Goal: Task Accomplishment & Management: Complete application form

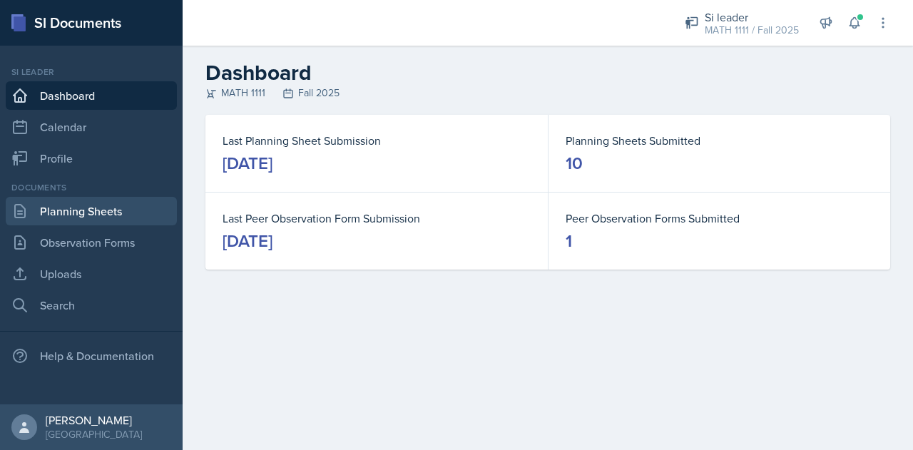
click at [78, 207] on link "Planning Sheets" at bounding box center [91, 211] width 171 height 29
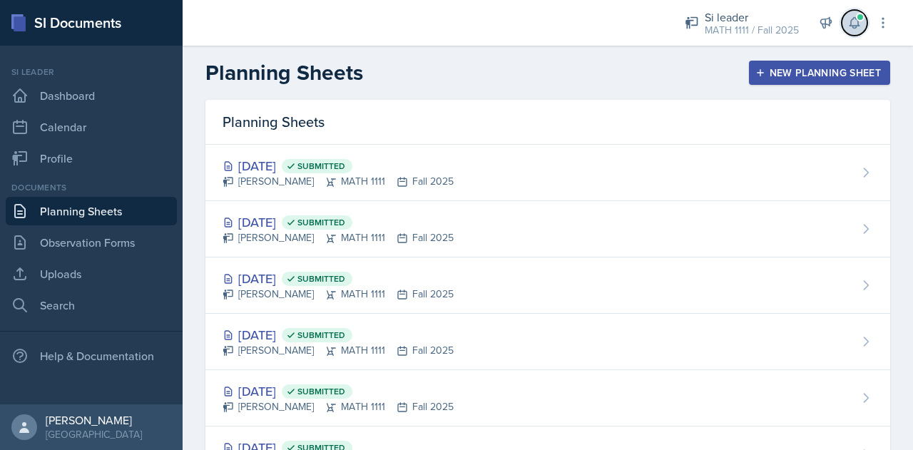
click at [858, 24] on icon at bounding box center [853, 23] width 9 height 11
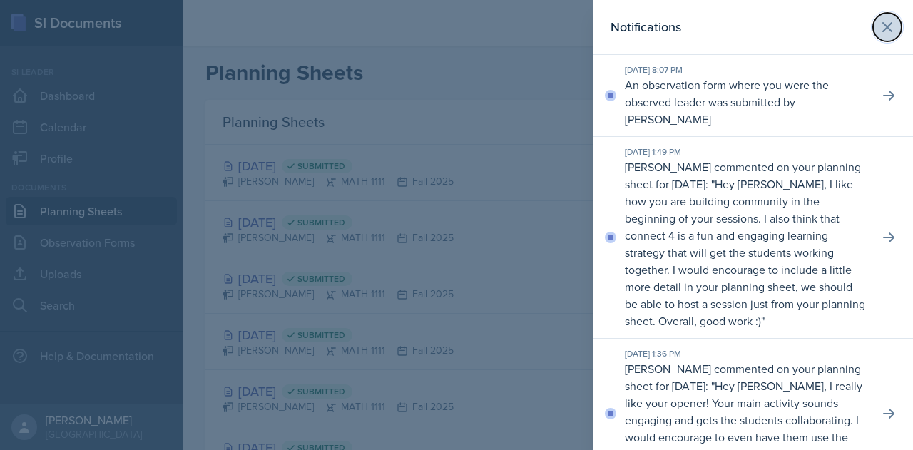
click at [878, 32] on icon at bounding box center [886, 27] width 17 height 17
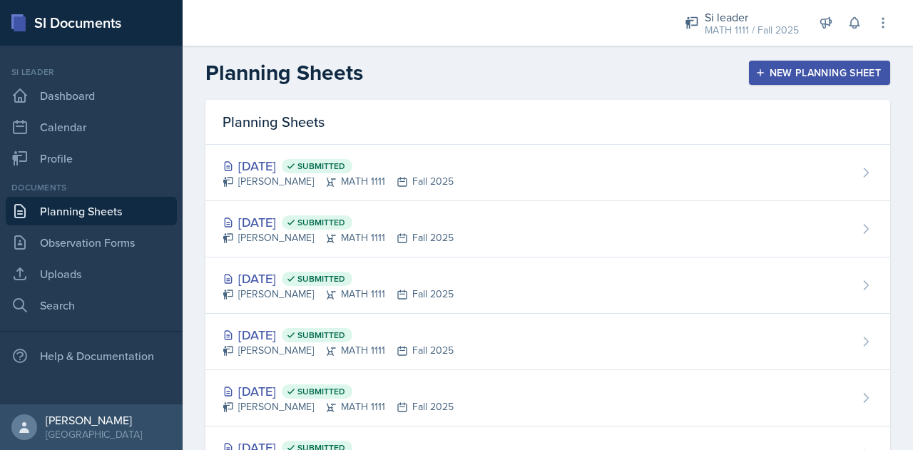
click at [779, 73] on div "New Planning Sheet" at bounding box center [819, 72] width 123 height 11
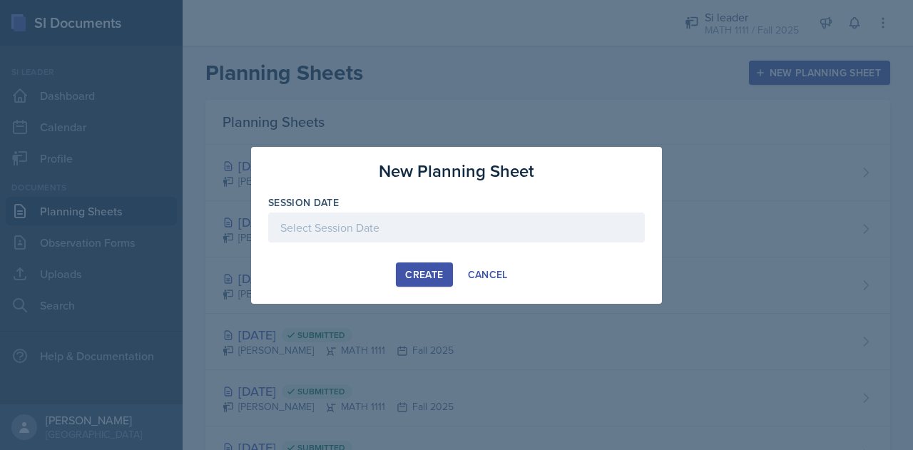
click at [381, 233] on div at bounding box center [456, 227] width 376 height 30
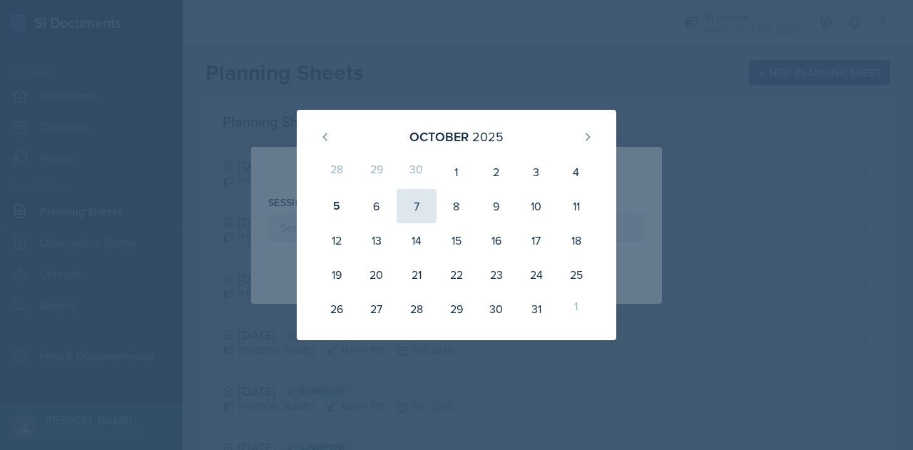
click at [411, 206] on div "7" at bounding box center [416, 206] width 40 height 34
type input "[DATE]"
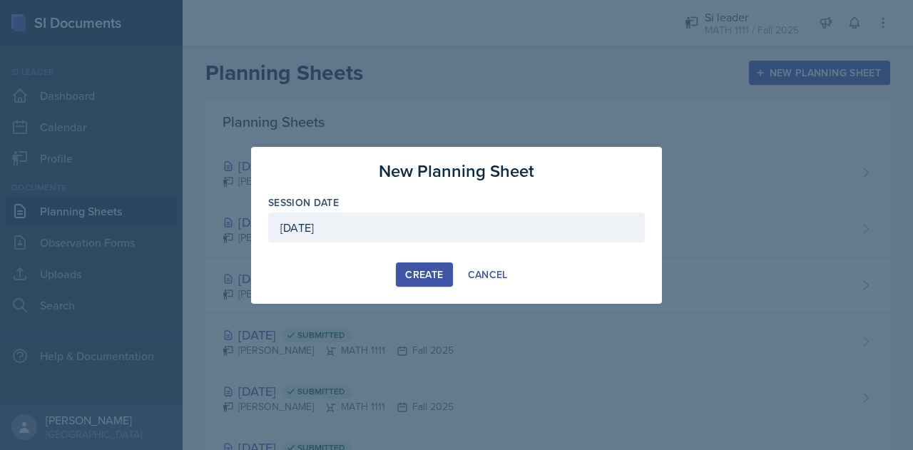
click at [416, 279] on div "Create" at bounding box center [424, 274] width 38 height 11
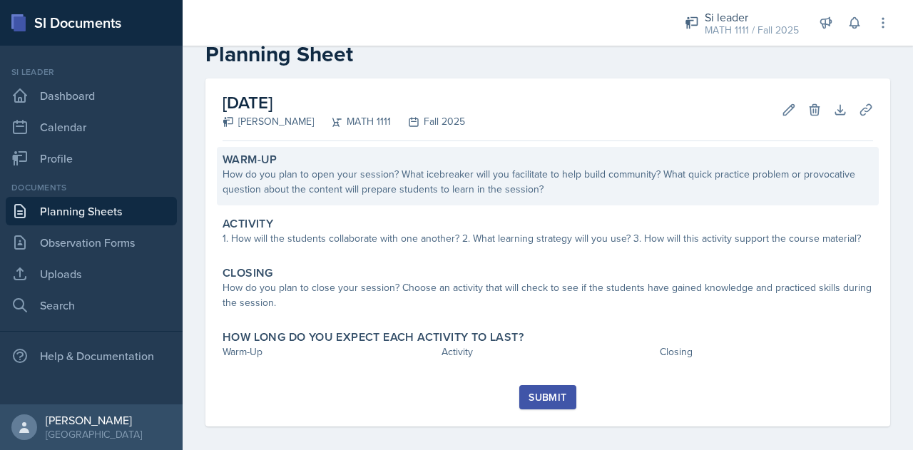
scroll to position [43, 0]
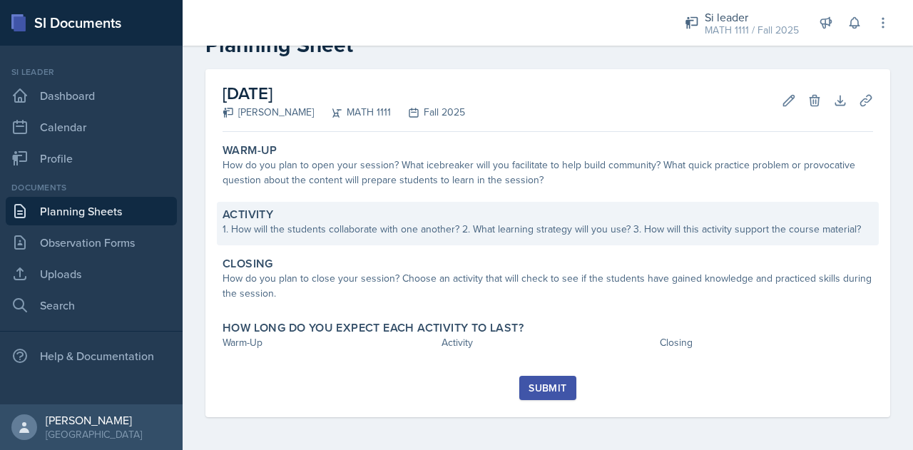
click at [416, 223] on div "1. How will the students collaborate with one another? 2. What learning strateg…" at bounding box center [547, 229] width 650 height 15
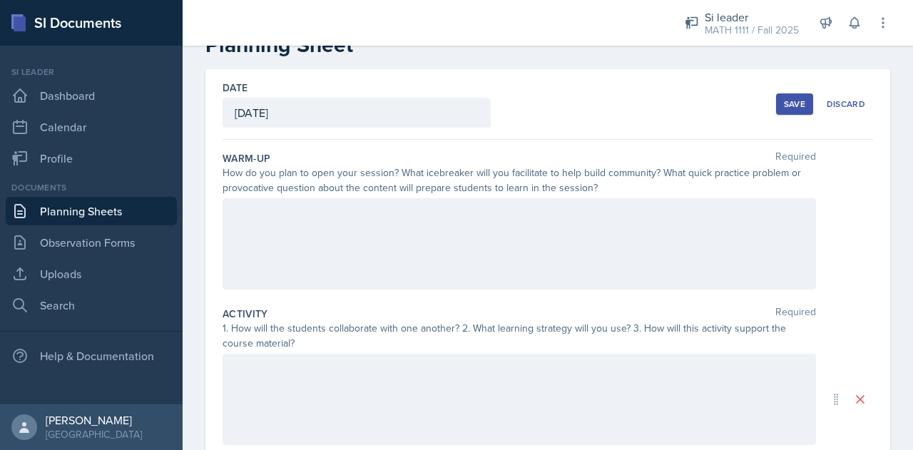
click at [395, 231] on div at bounding box center [518, 243] width 593 height 91
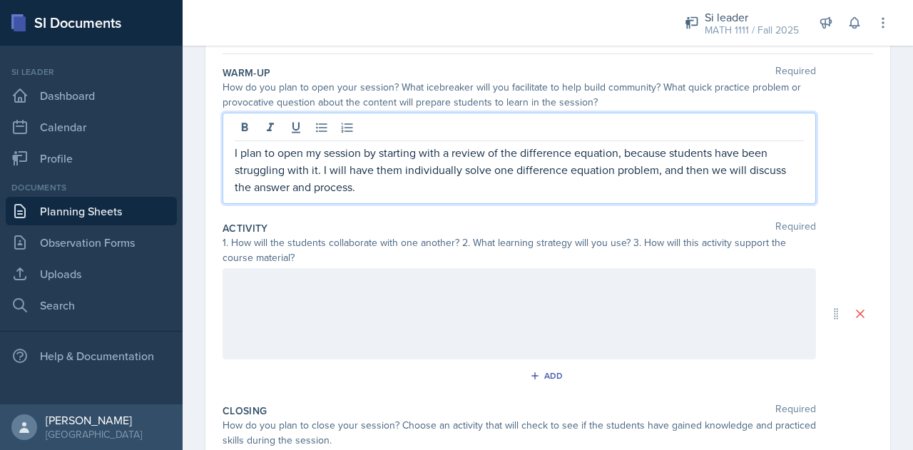
click at [408, 299] on div at bounding box center [518, 313] width 593 height 91
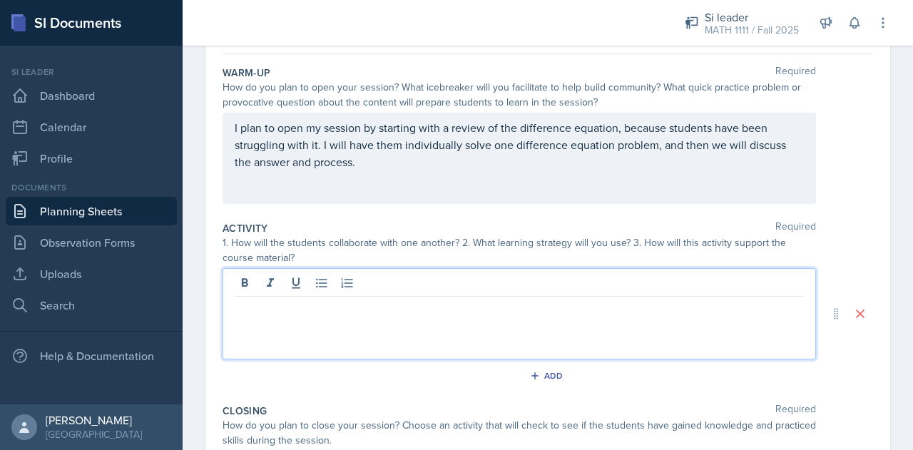
scroll to position [153, 0]
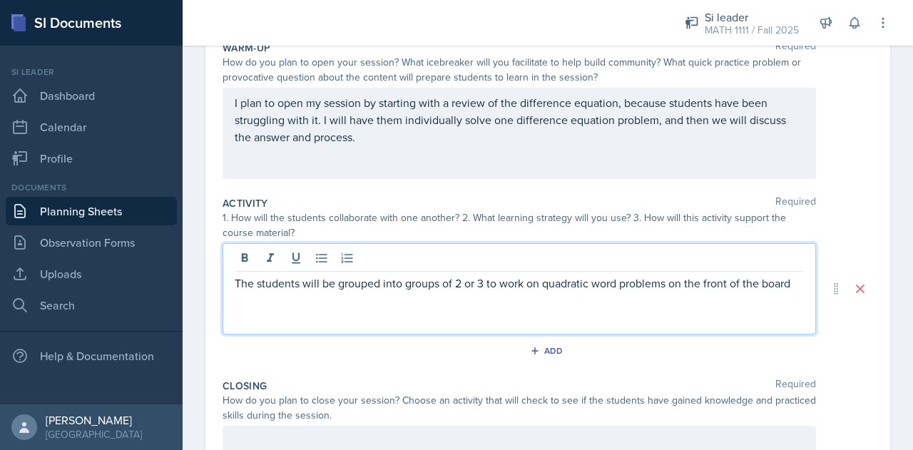
click at [766, 284] on p "The students will be grouped into groups of 2 or 3 to work on quadratic word pr…" at bounding box center [519, 282] width 569 height 17
click at [499, 302] on p "The students will be grouped into groups of 2 or 3 to work on quadratic word pr…" at bounding box center [519, 291] width 569 height 34
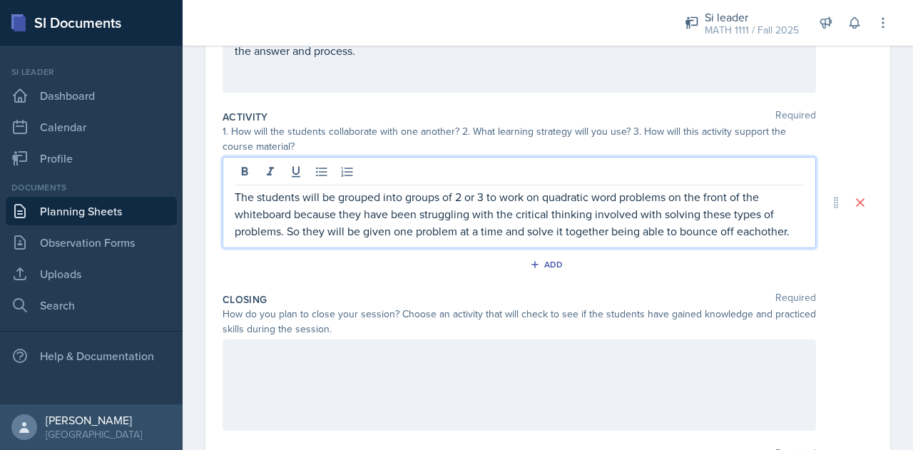
scroll to position [267, 0]
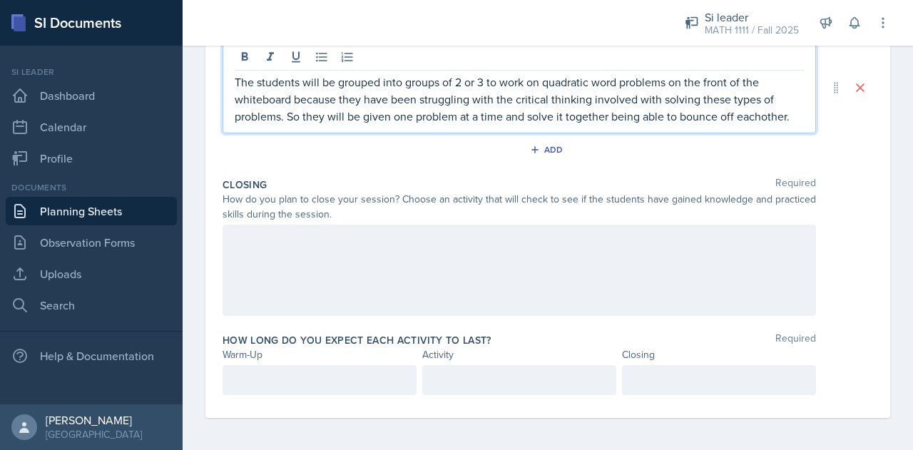
click at [474, 267] on div at bounding box center [518, 270] width 593 height 91
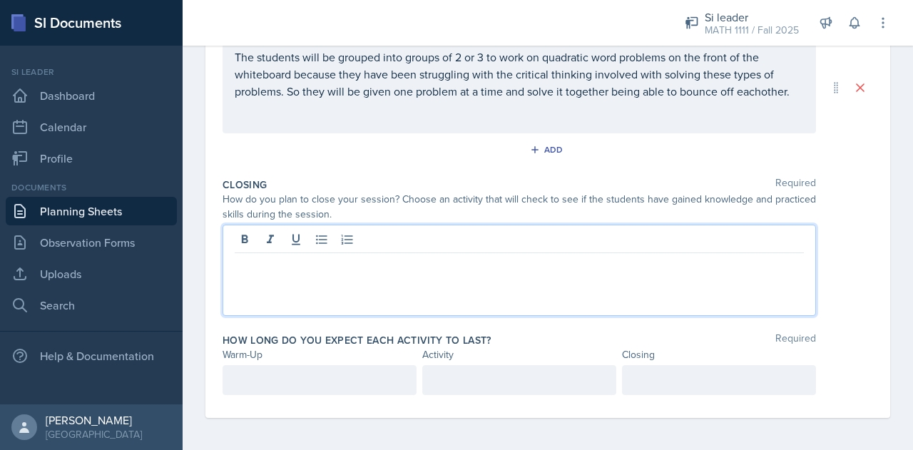
scroll to position [354, 0]
click at [333, 376] on div at bounding box center [319, 380] width 194 height 30
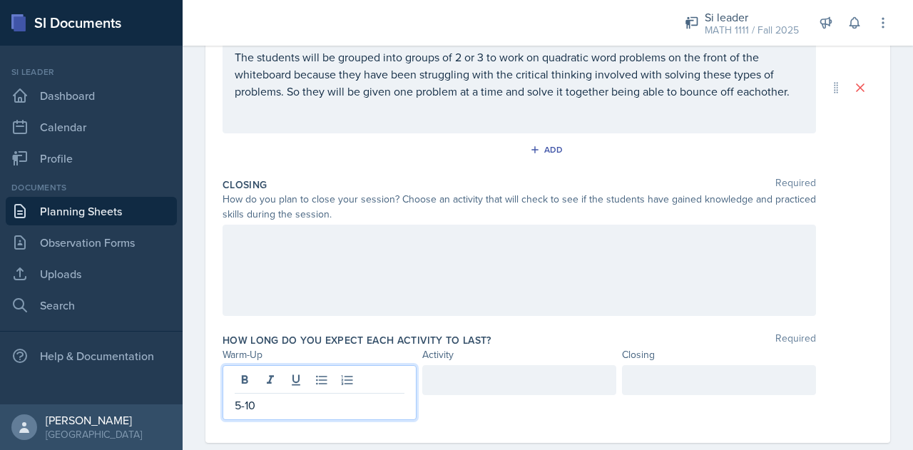
click at [657, 374] on div at bounding box center [719, 380] width 194 height 30
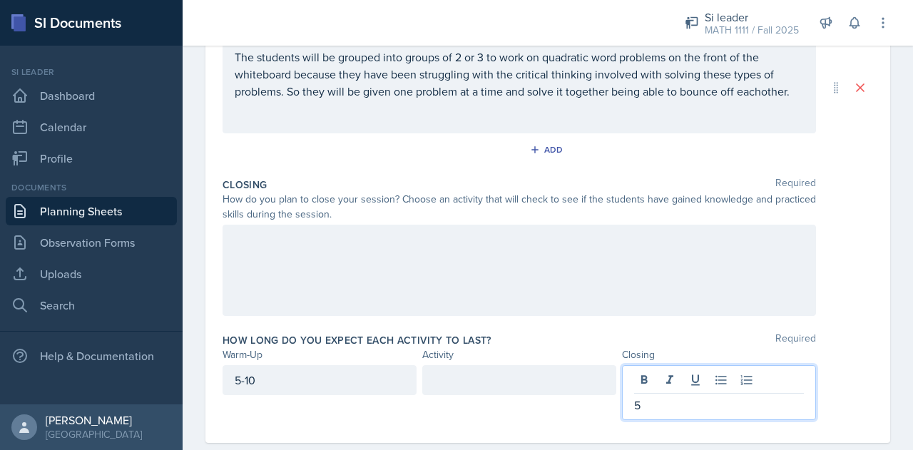
click at [479, 376] on div at bounding box center [519, 380] width 194 height 30
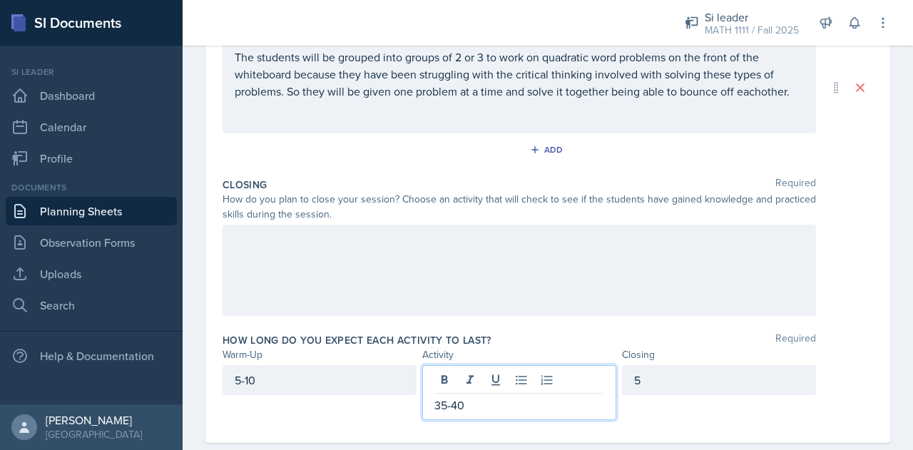
click at [386, 257] on div at bounding box center [518, 270] width 593 height 91
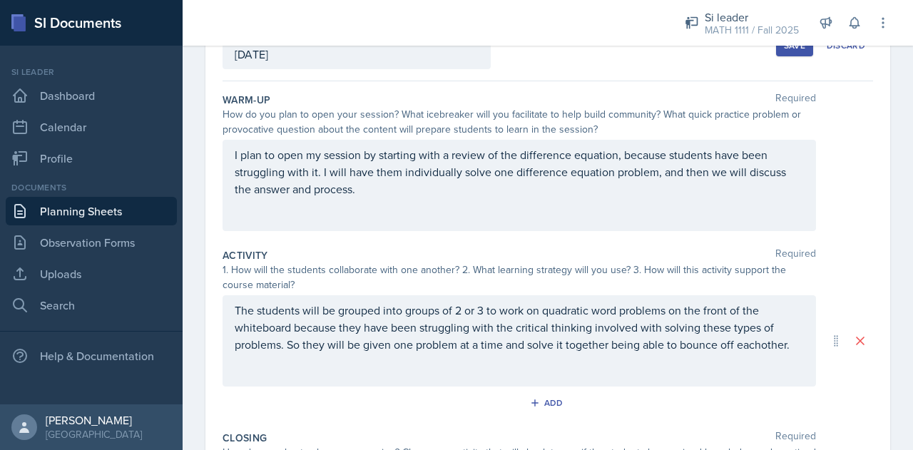
scroll to position [0, 0]
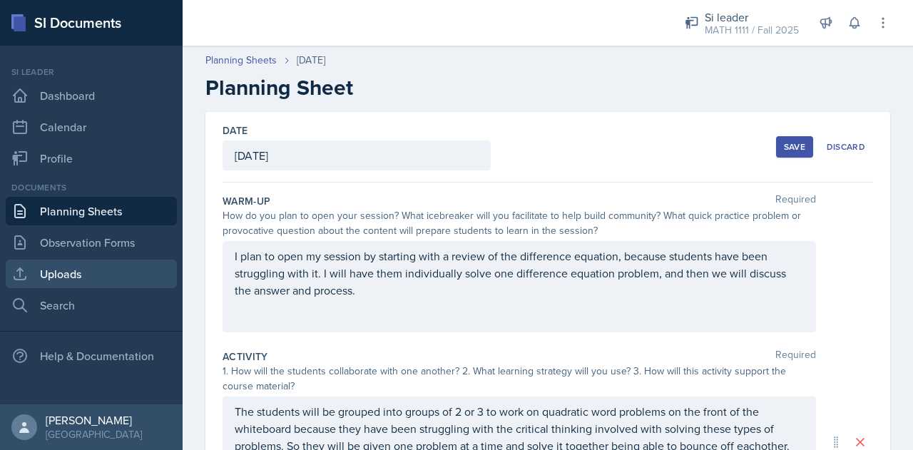
click at [121, 272] on link "Uploads" at bounding box center [91, 274] width 171 height 29
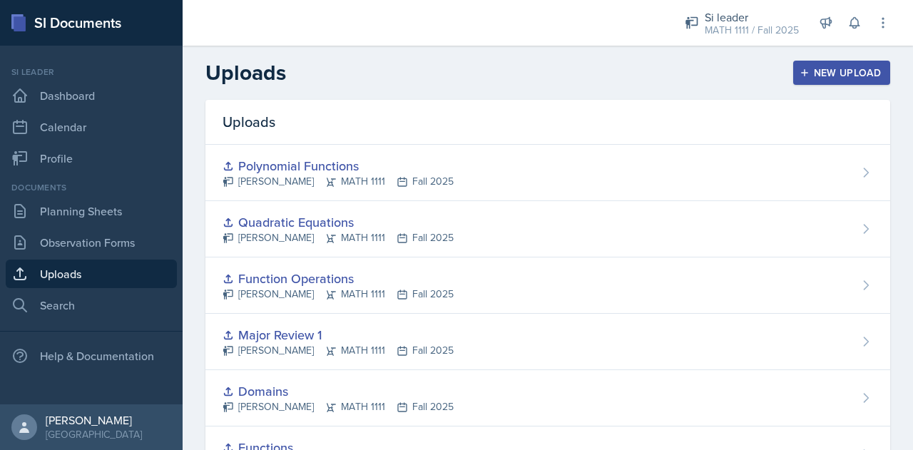
click at [814, 71] on div "New Upload" at bounding box center [841, 72] width 79 height 11
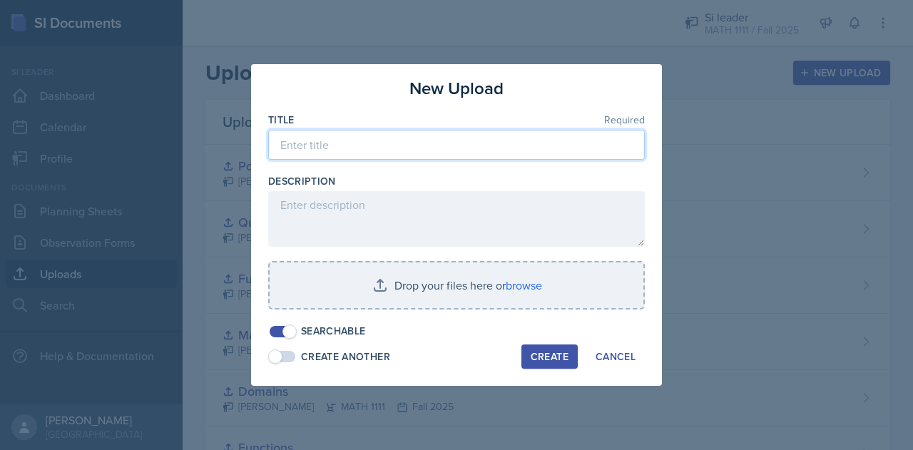
click at [379, 148] on input at bounding box center [456, 145] width 376 height 30
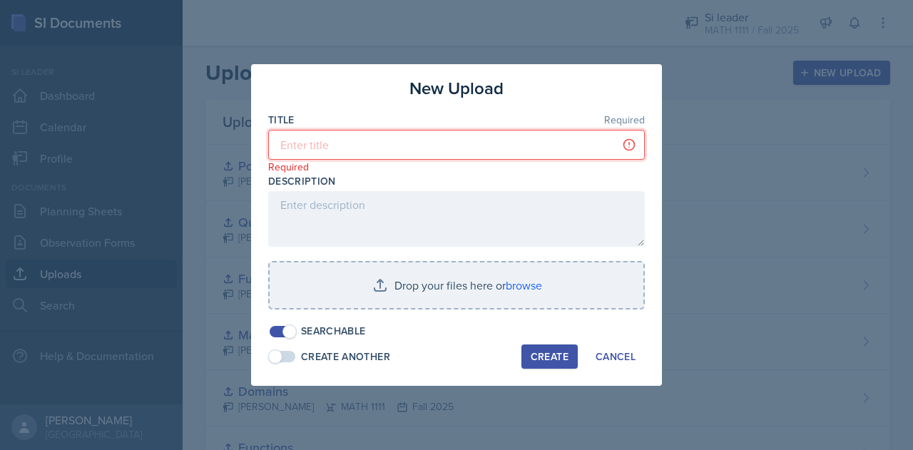
click at [545, 151] on input at bounding box center [456, 145] width 376 height 30
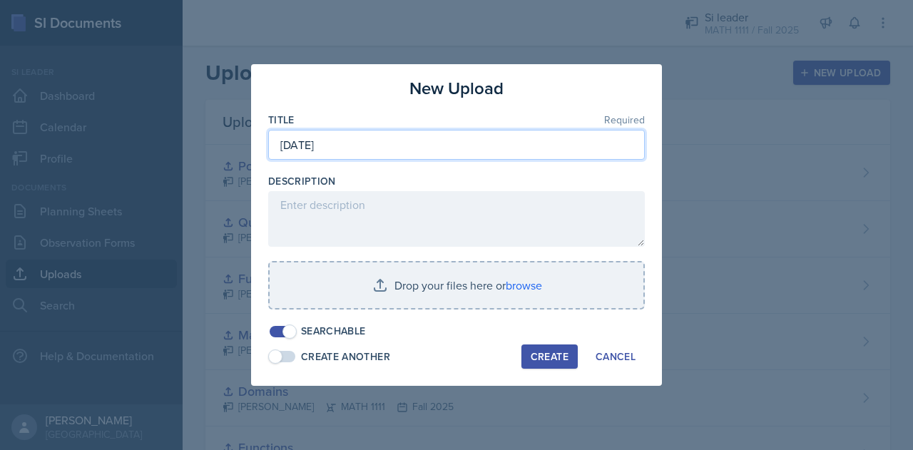
type input "[DATE]"
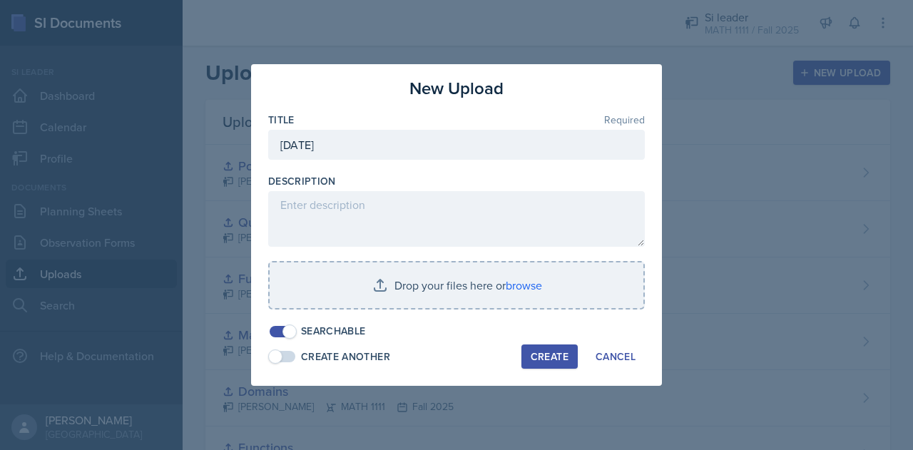
click at [558, 367] on button "Create" at bounding box center [549, 356] width 56 height 24
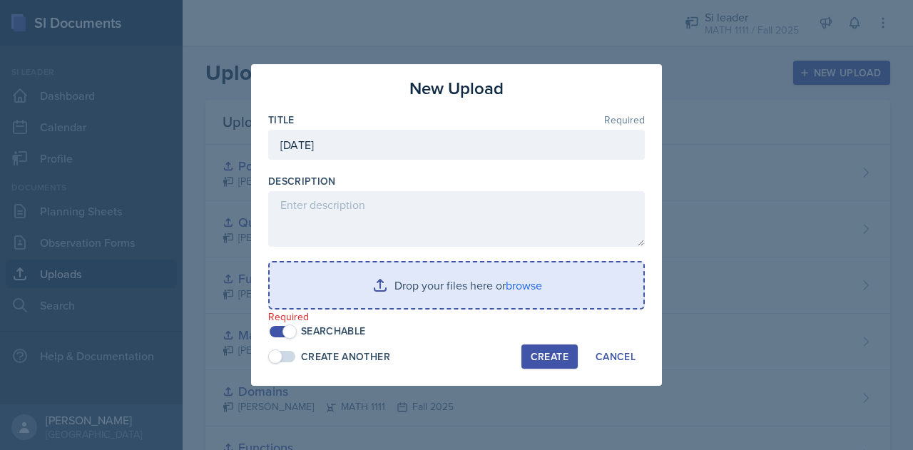
click at [369, 289] on input "file" at bounding box center [456, 285] width 374 height 46
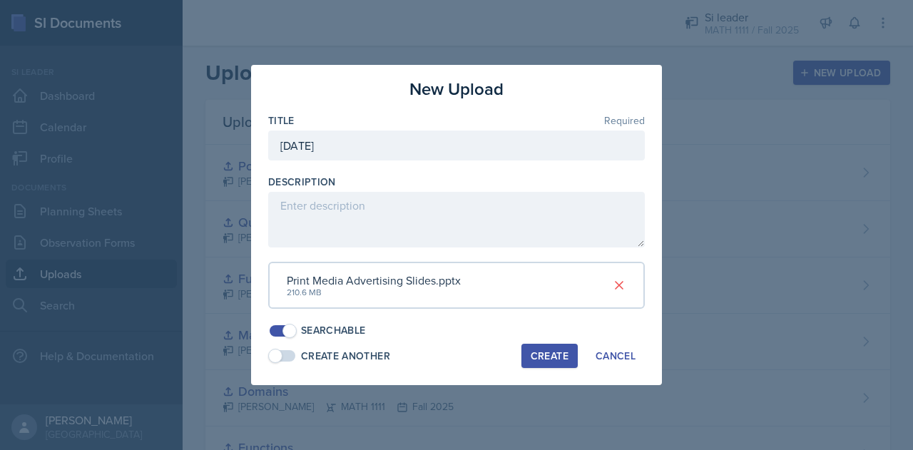
click at [549, 353] on div "Create" at bounding box center [549, 355] width 38 height 11
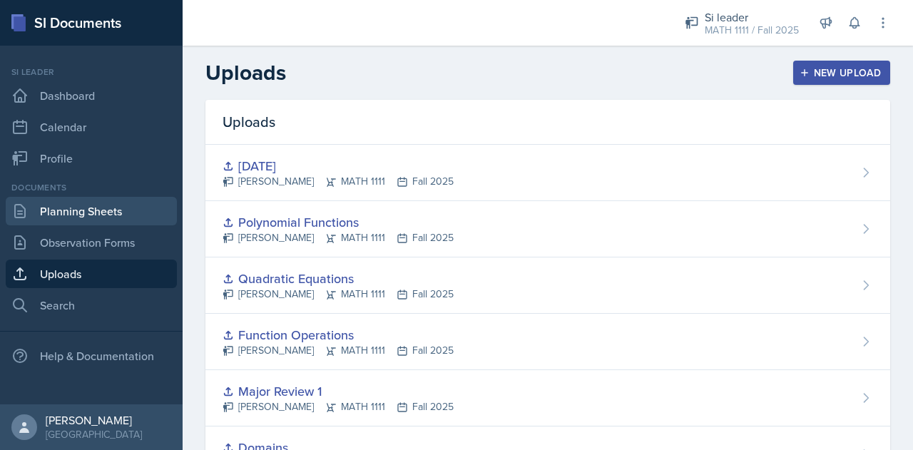
click at [159, 213] on link "Planning Sheets" at bounding box center [91, 211] width 171 height 29
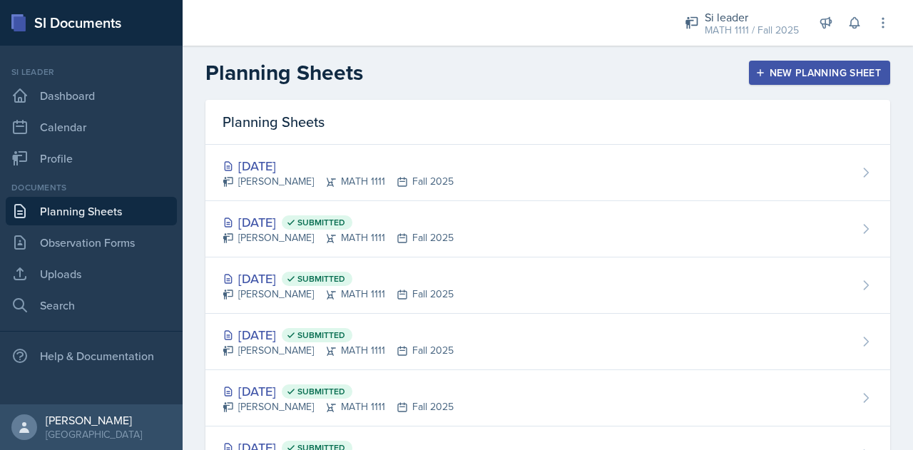
click at [125, 215] on link "Planning Sheets" at bounding box center [91, 211] width 171 height 29
click at [642, 138] on div "Planning Sheets" at bounding box center [547, 122] width 684 height 45
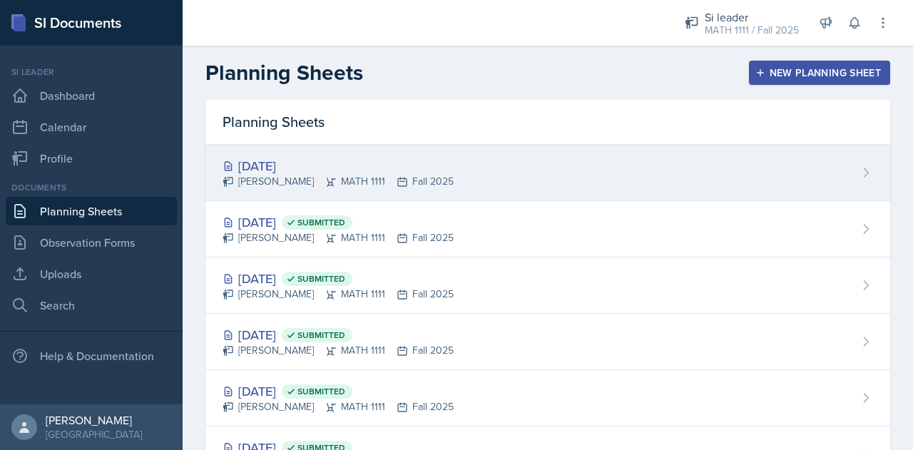
click at [642, 170] on div "[DATE] [PERSON_NAME] MATH 1111 Fall 2025" at bounding box center [547, 173] width 684 height 56
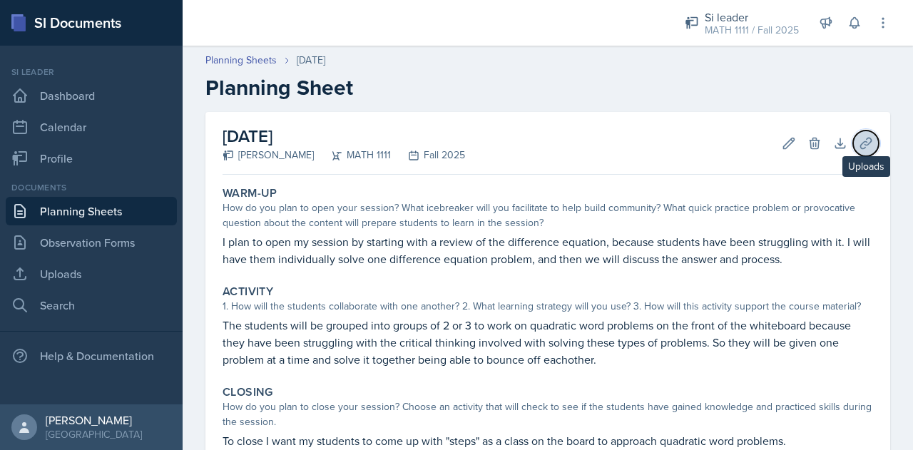
click at [858, 142] on icon at bounding box center [865, 143] width 14 height 14
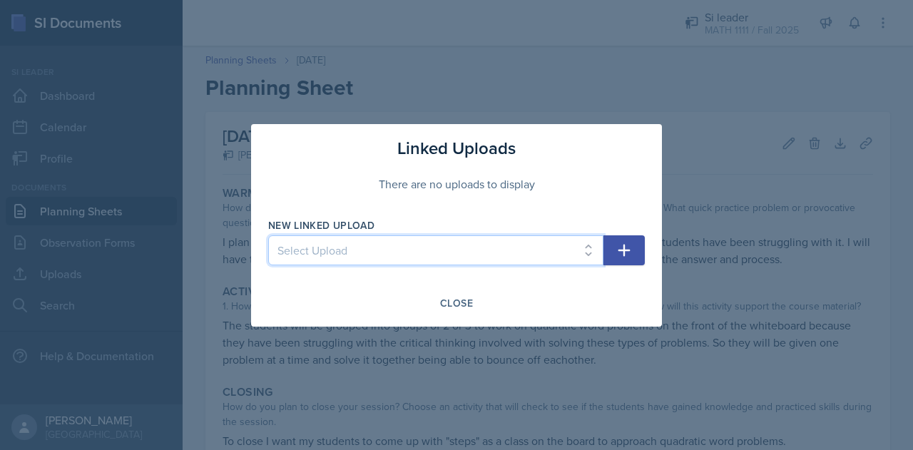
click at [547, 239] on select "Select Upload Inequalitites Slope WKST Slope Linear Equations [DATE] Functions …" at bounding box center [435, 250] width 335 height 30
select select "74d851e2-651c-42f5-875f-afe5b415f049"
click at [268, 235] on select "Select Upload Inequalitites Slope WKST Slope Linear Equations [DATE] Functions …" at bounding box center [435, 250] width 335 height 30
click at [630, 255] on icon "button" at bounding box center [623, 250] width 17 height 17
select select
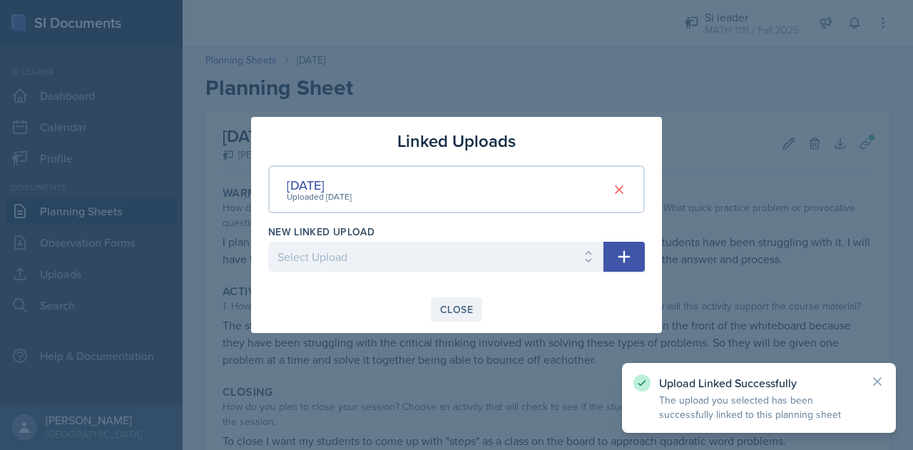
click at [449, 313] on div "Close" at bounding box center [456, 309] width 33 height 11
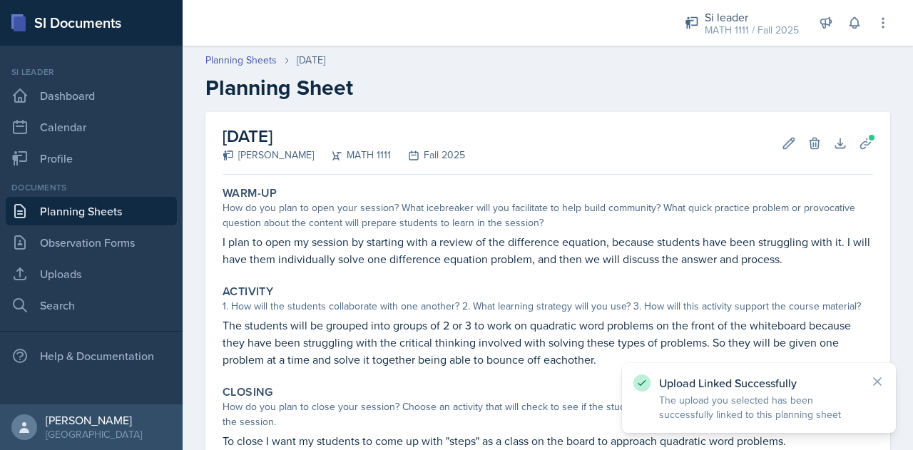
scroll to position [163, 0]
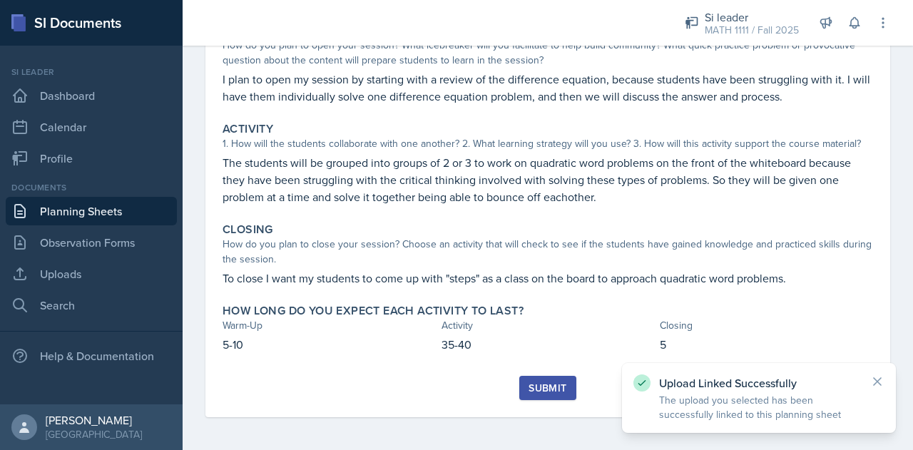
click at [535, 386] on div "Submit" at bounding box center [547, 387] width 38 height 11
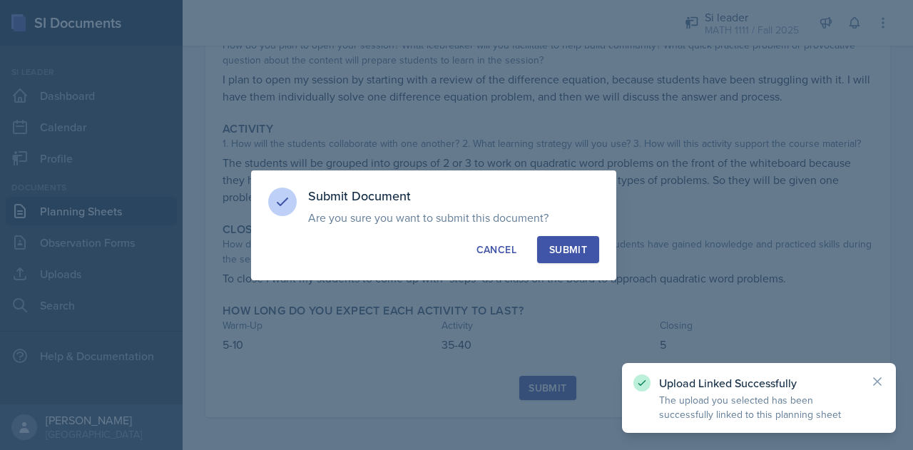
click at [589, 249] on button "Submit" at bounding box center [568, 249] width 62 height 27
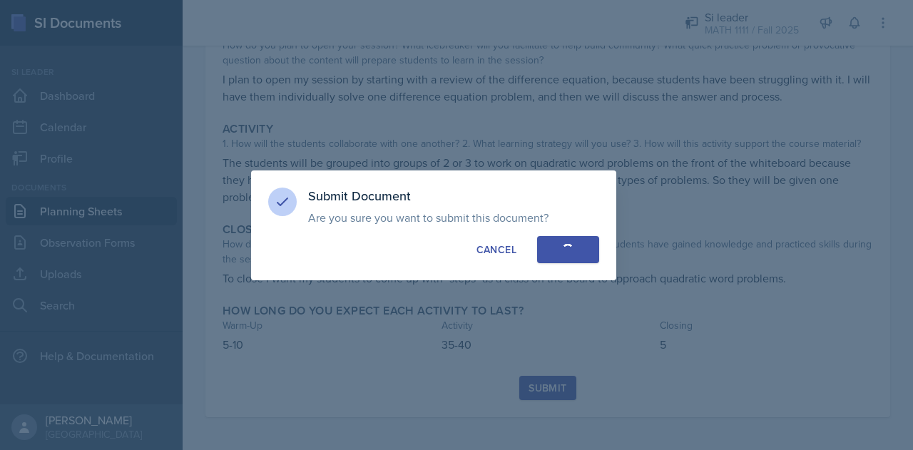
scroll to position [122, 0]
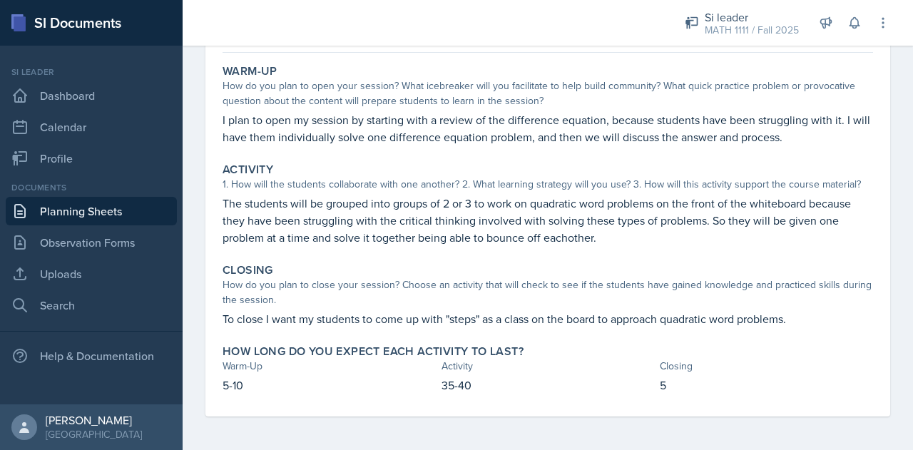
click at [100, 212] on link "Planning Sheets" at bounding box center [91, 211] width 171 height 29
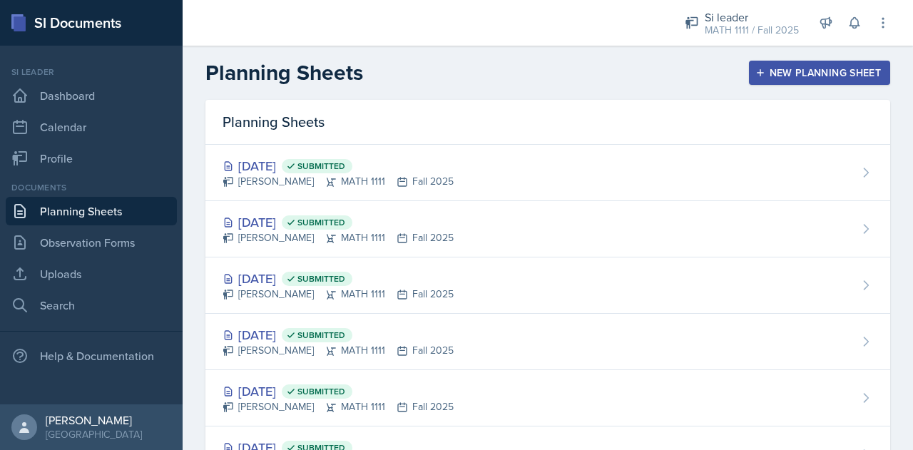
click at [763, 84] on button "New Planning Sheet" at bounding box center [819, 73] width 141 height 24
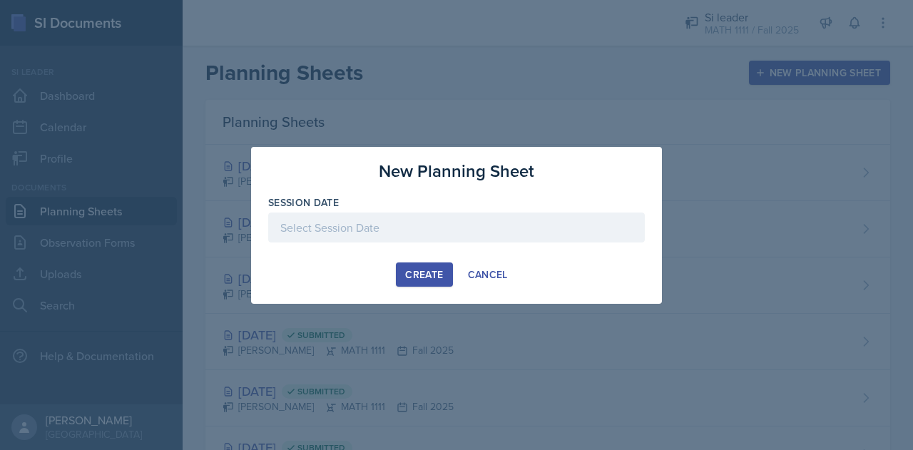
click at [534, 230] on div at bounding box center [456, 227] width 376 height 30
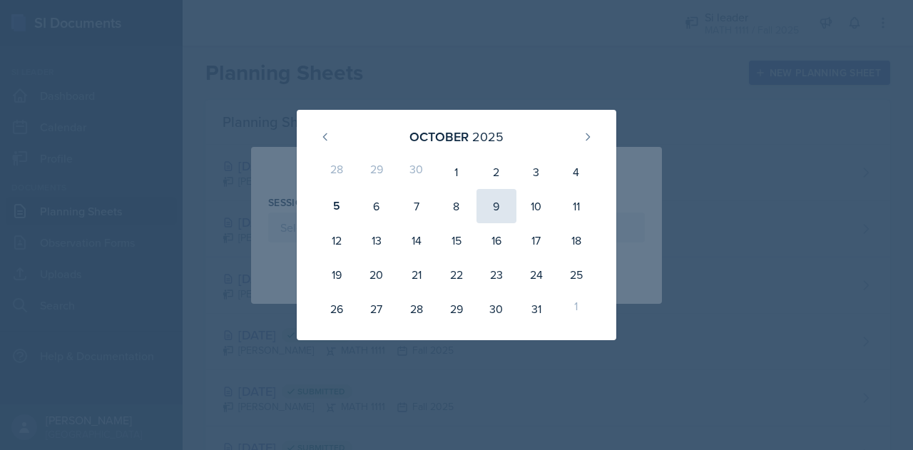
click at [498, 207] on div "9" at bounding box center [496, 206] width 40 height 34
type input "[DATE]"
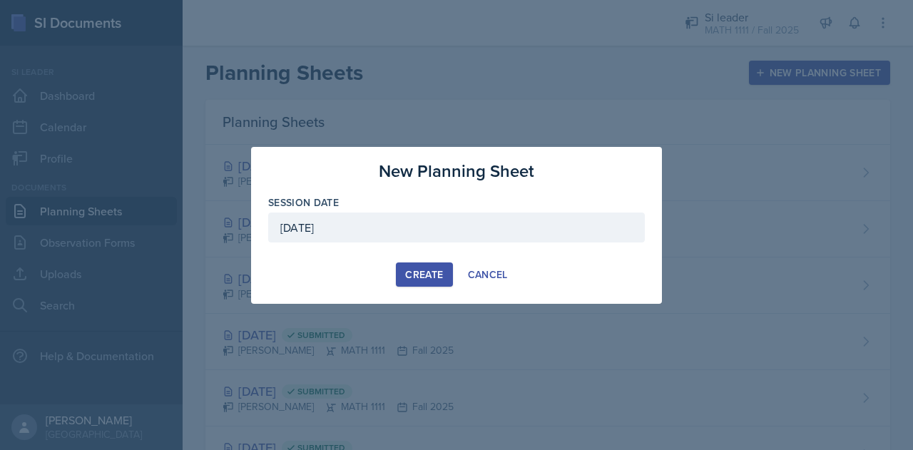
click at [426, 274] on div "Create" at bounding box center [424, 274] width 38 height 11
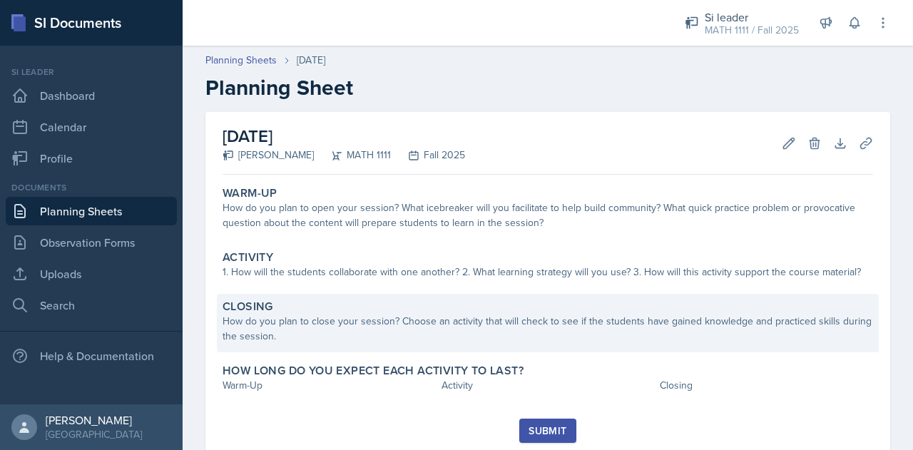
scroll to position [43, 0]
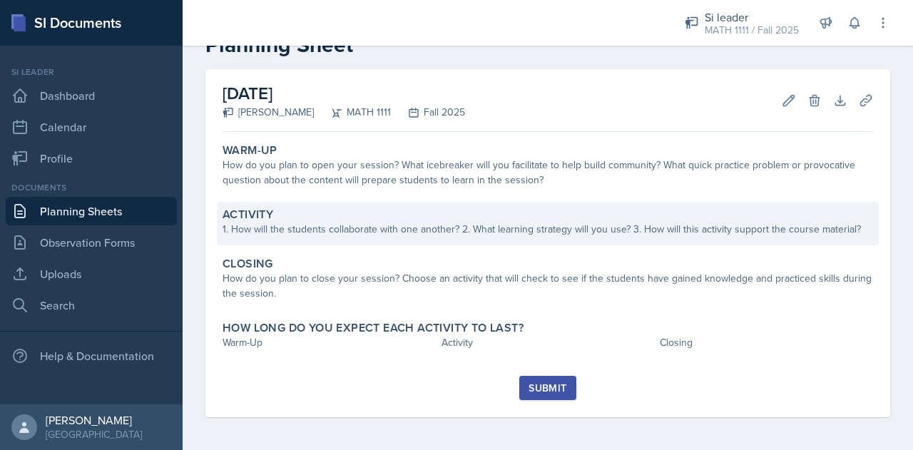
click at [493, 240] on div "Activity 1. How will the students collaborate with one another? 2. What learnin…" at bounding box center [548, 223] width 662 height 43
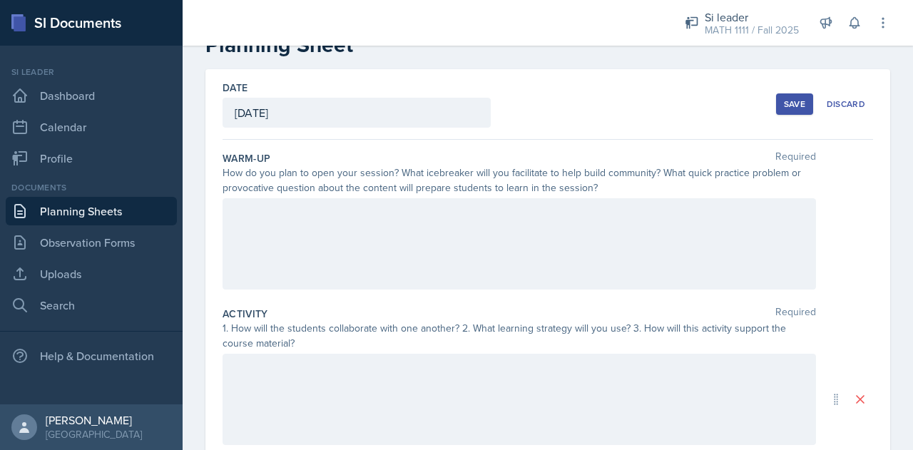
click at [378, 254] on div at bounding box center [518, 243] width 593 height 91
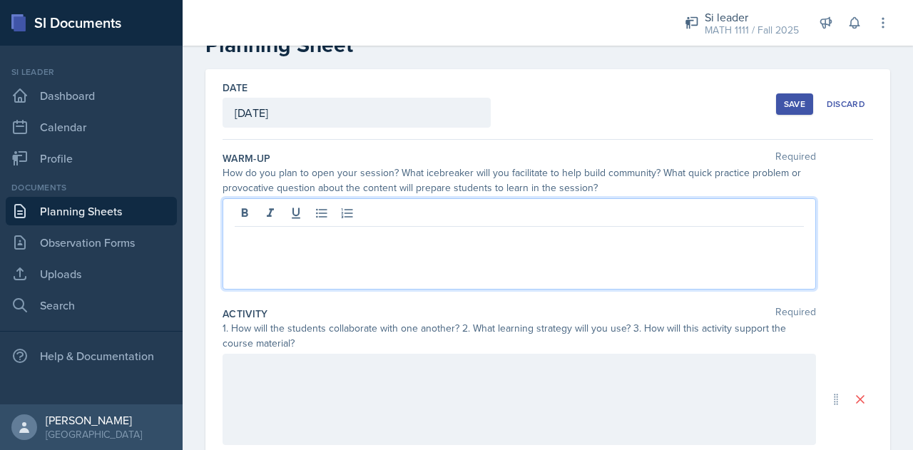
scroll to position [68, 0]
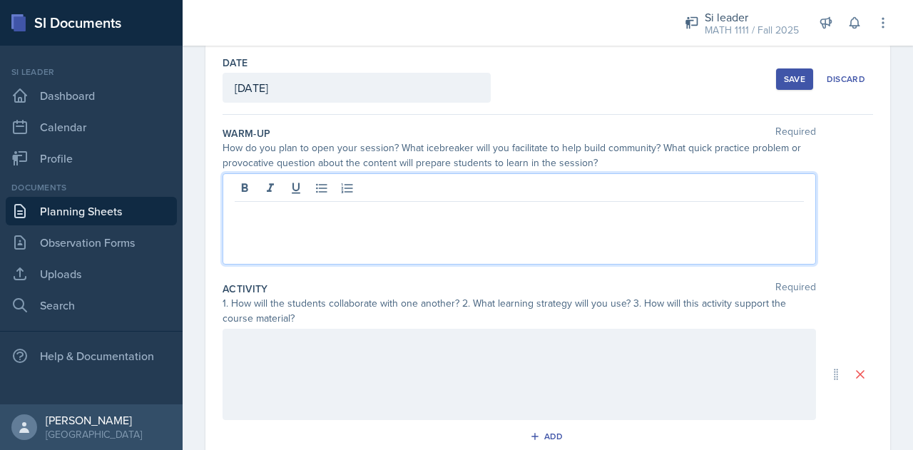
click at [364, 369] on div at bounding box center [518, 374] width 593 height 91
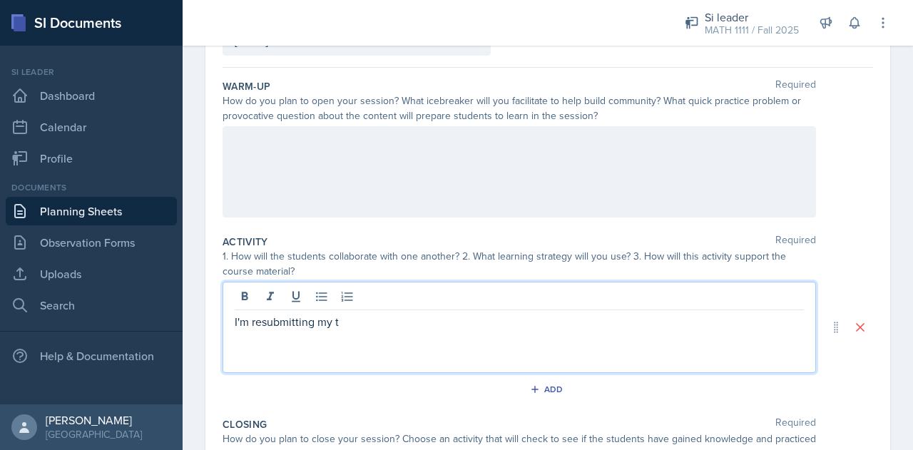
scroll to position [115, 0]
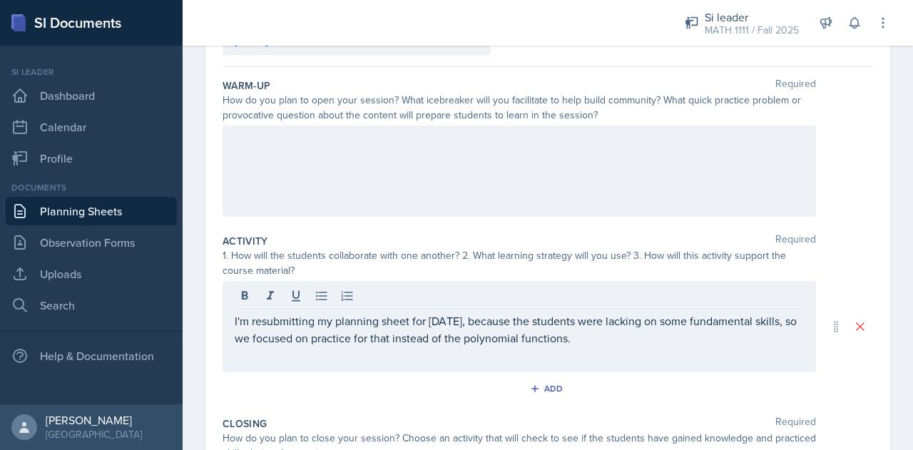
click at [64, 210] on link "Planning Sheets" at bounding box center [91, 211] width 171 height 29
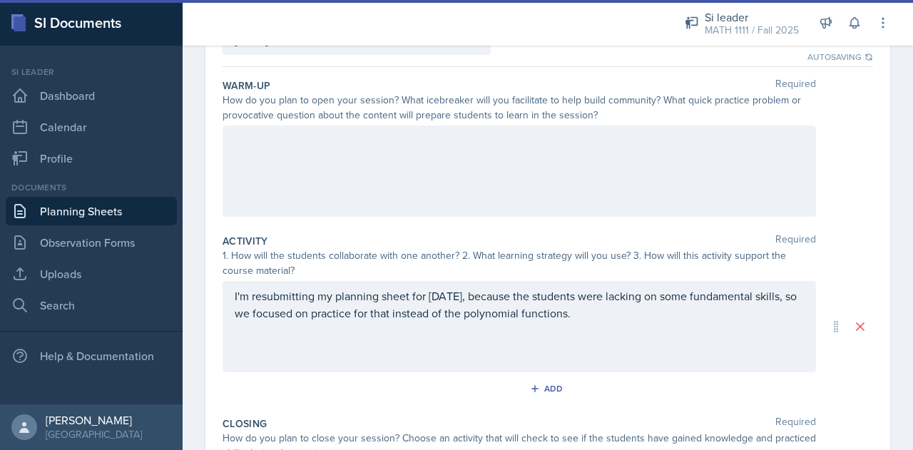
click at [379, 178] on div at bounding box center [518, 170] width 593 height 91
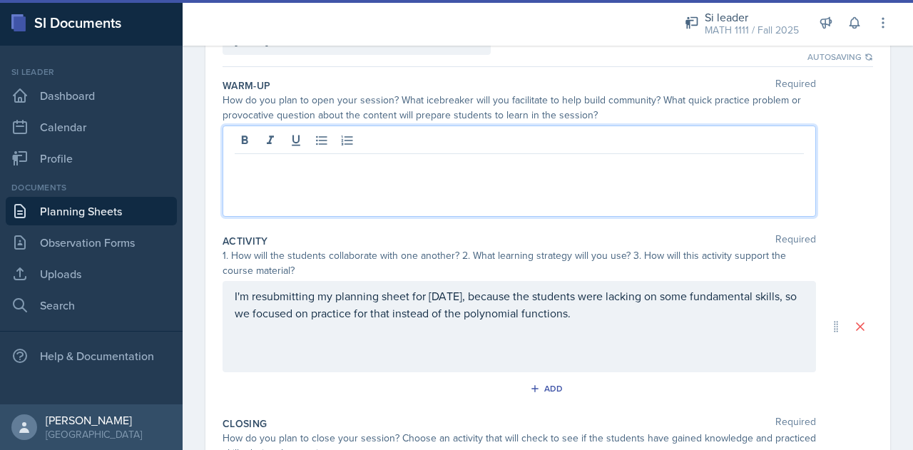
scroll to position [140, 0]
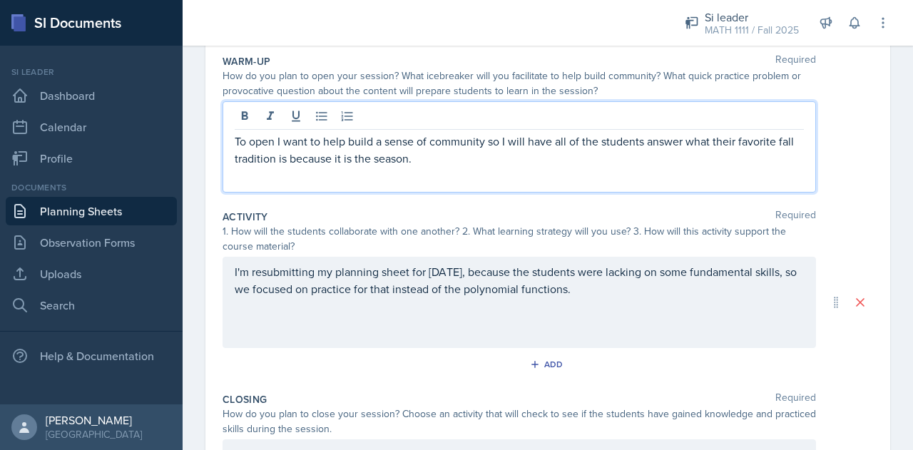
click at [658, 290] on p "I'm resubmitting my planning sheet for [DATE], because the students were lackin…" at bounding box center [519, 280] width 569 height 34
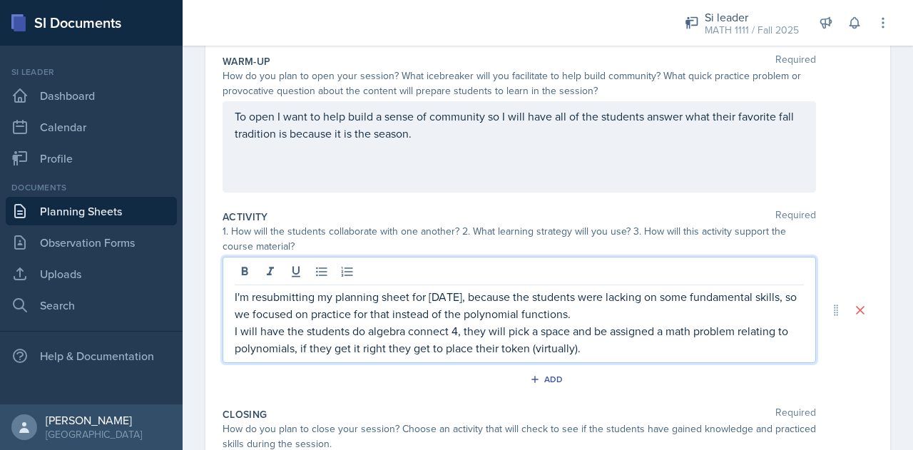
click at [570, 346] on p "I will have the students do algebra connect 4, they will pick a space and be as…" at bounding box center [519, 339] width 569 height 34
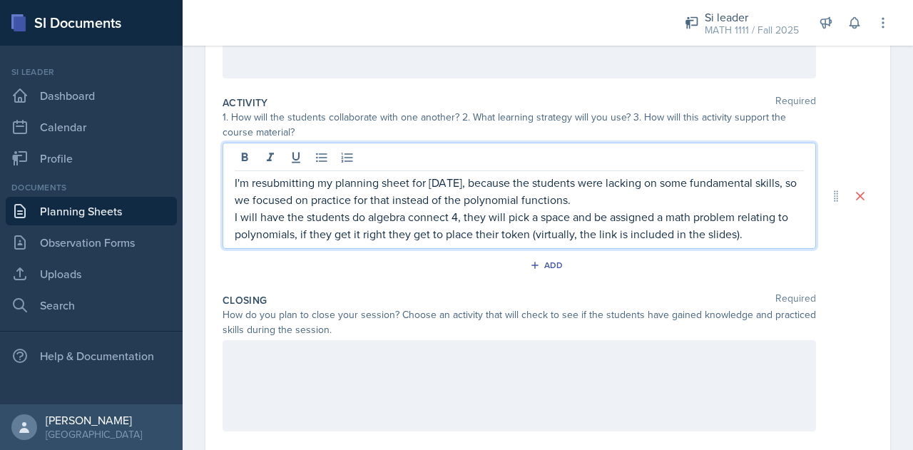
click at [359, 427] on div at bounding box center [518, 385] width 593 height 91
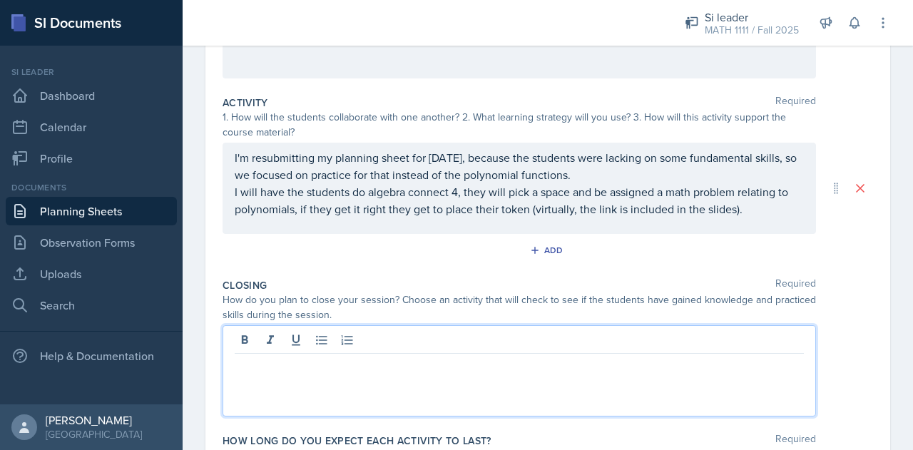
scroll to position [278, 0]
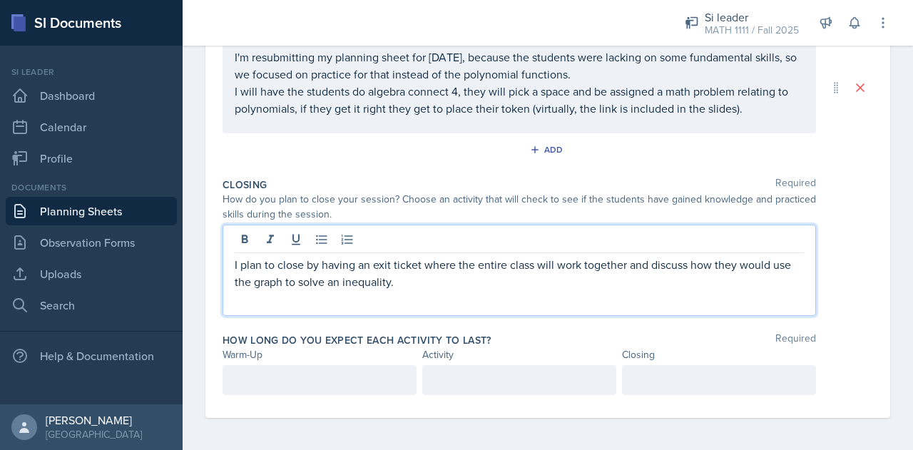
click at [318, 379] on p at bounding box center [320, 379] width 170 height 17
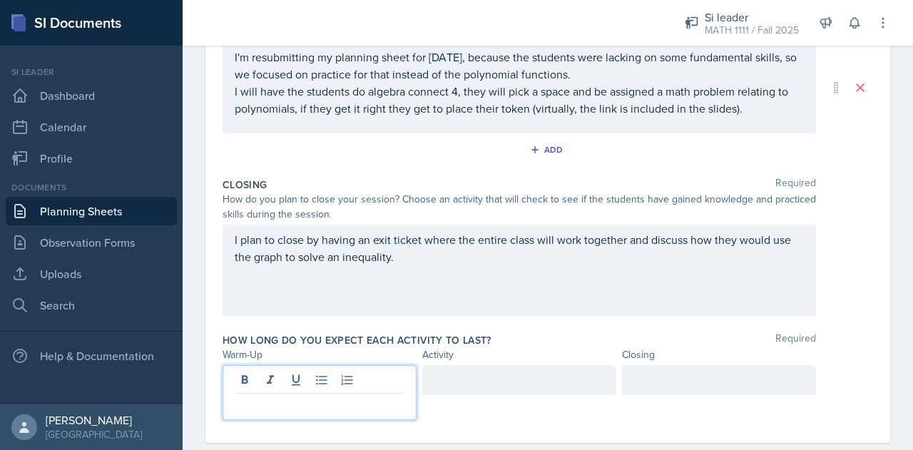
scroll to position [379, 0]
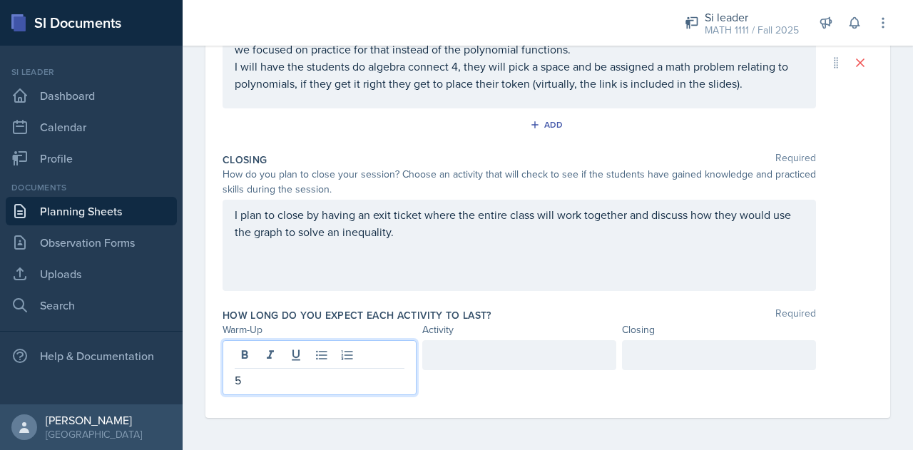
click at [664, 343] on div at bounding box center [719, 355] width 194 height 30
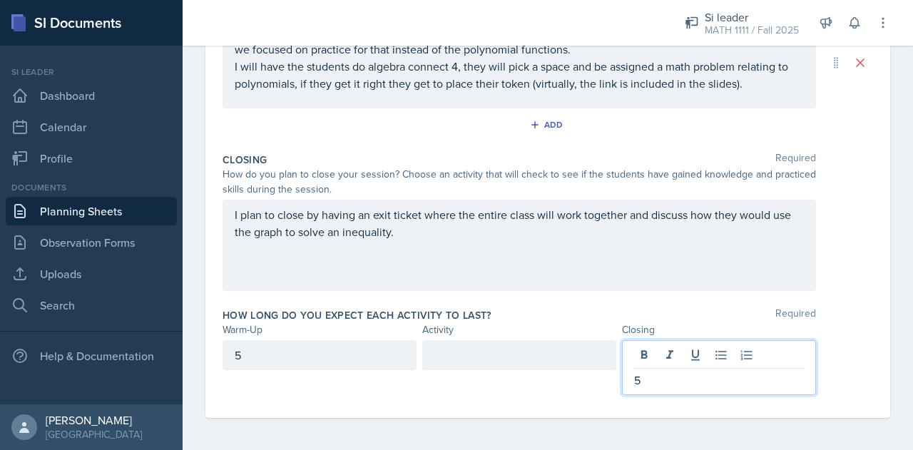
click at [522, 359] on div at bounding box center [519, 355] width 194 height 30
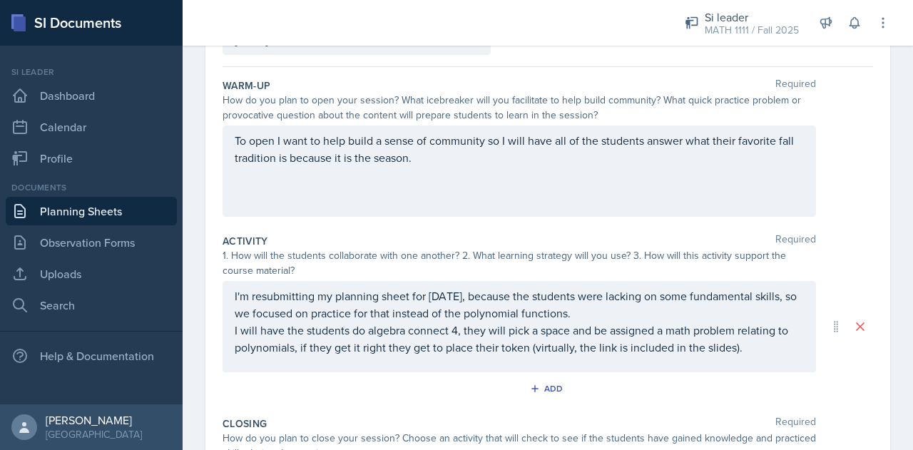
scroll to position [0, 0]
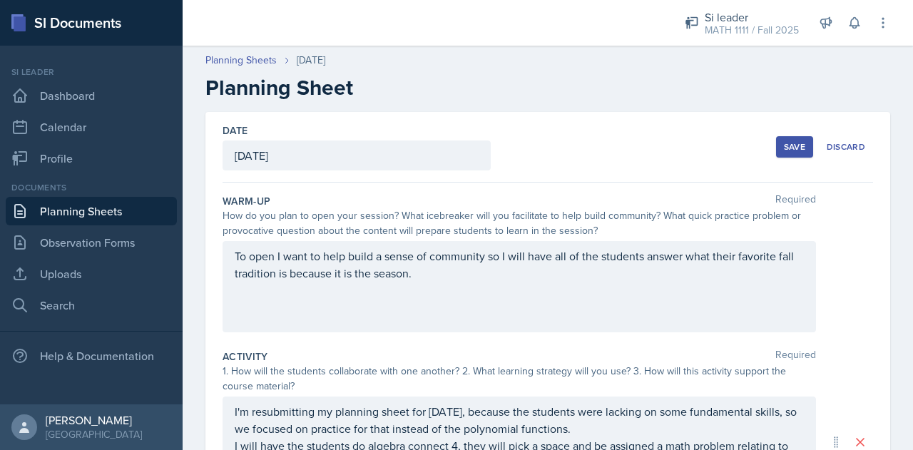
click at [786, 153] on button "Save" at bounding box center [794, 146] width 37 height 21
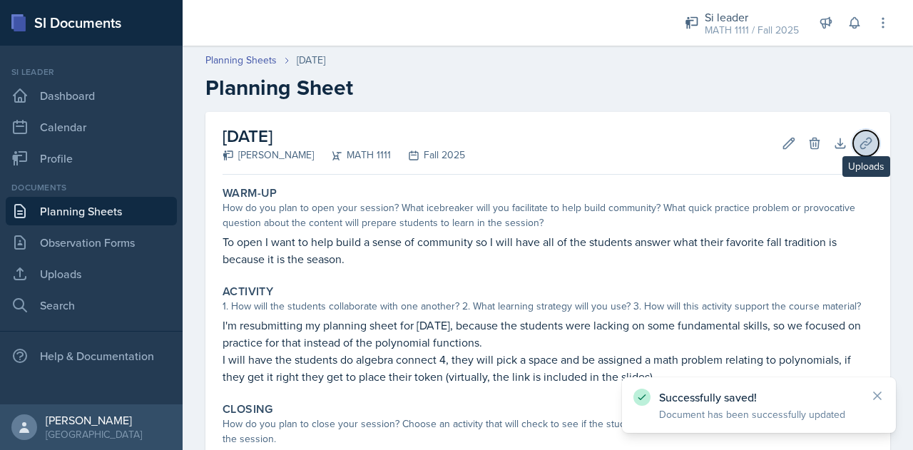
click at [858, 148] on icon at bounding box center [865, 143] width 14 height 14
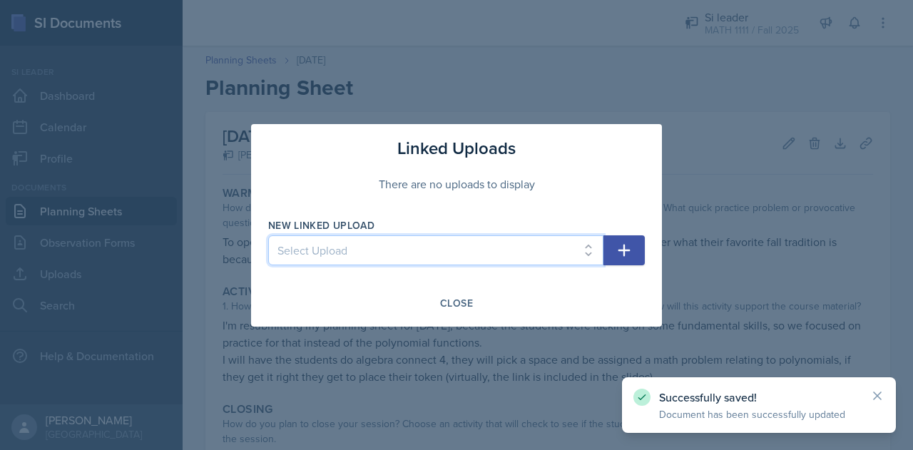
click at [522, 254] on select "Select Upload Inequalitites Slope WKST Slope Linear Equations [DATE] Functions …" at bounding box center [435, 250] width 335 height 30
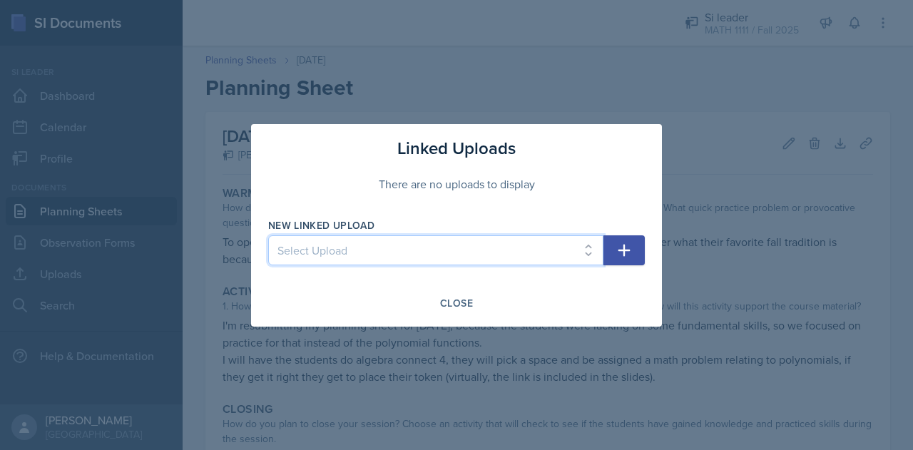
select select "d2b1e05a-ae4e-449e-87d1-cdbe912ac89e"
click at [268, 235] on select "Select Upload Inequalitites Slope WKST Slope Linear Equations [DATE] Functions …" at bounding box center [435, 250] width 335 height 30
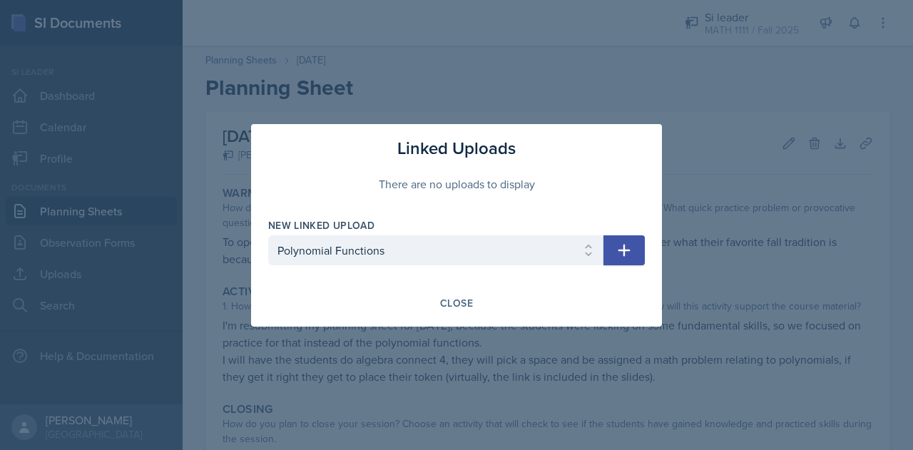
click at [617, 249] on icon "button" at bounding box center [623, 250] width 17 height 17
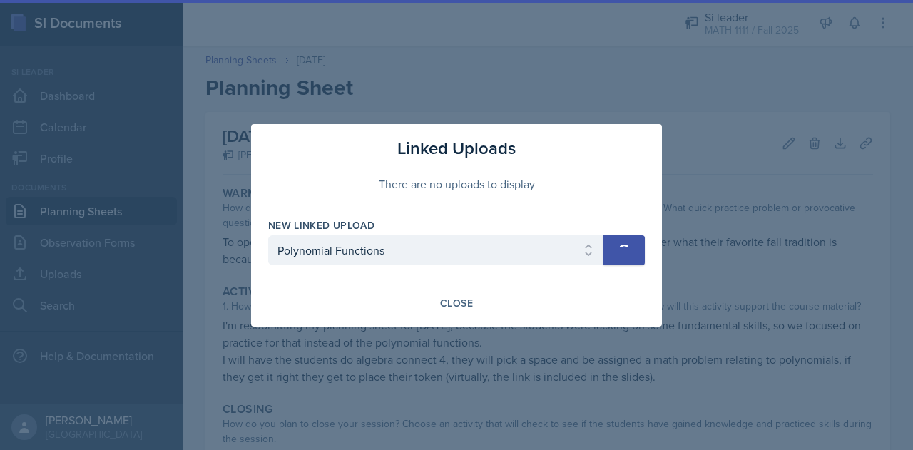
select select
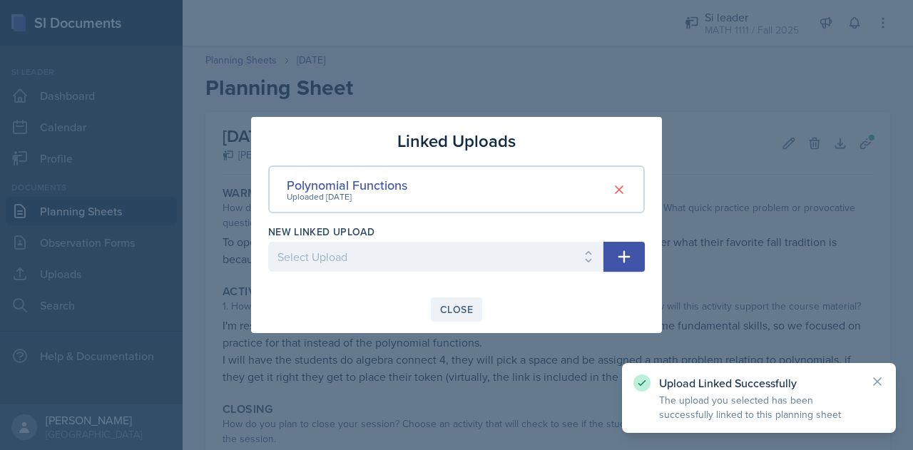
click at [451, 312] on div "Close" at bounding box center [456, 309] width 33 height 11
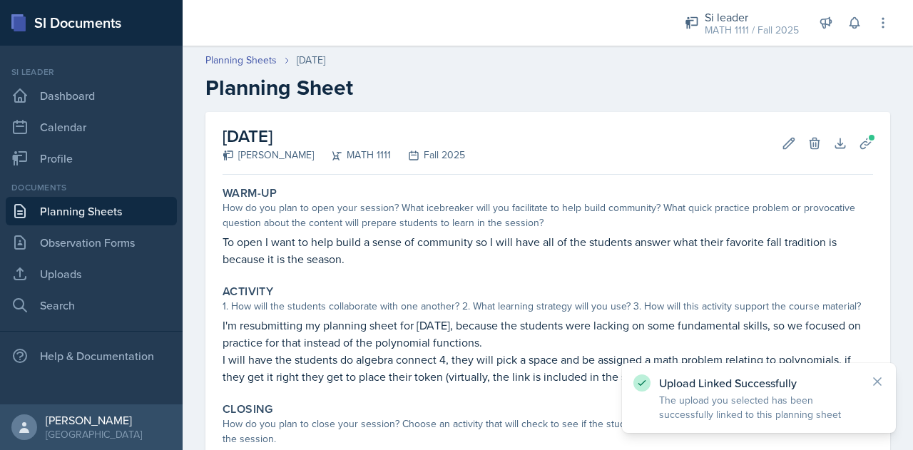
scroll to position [211, 0]
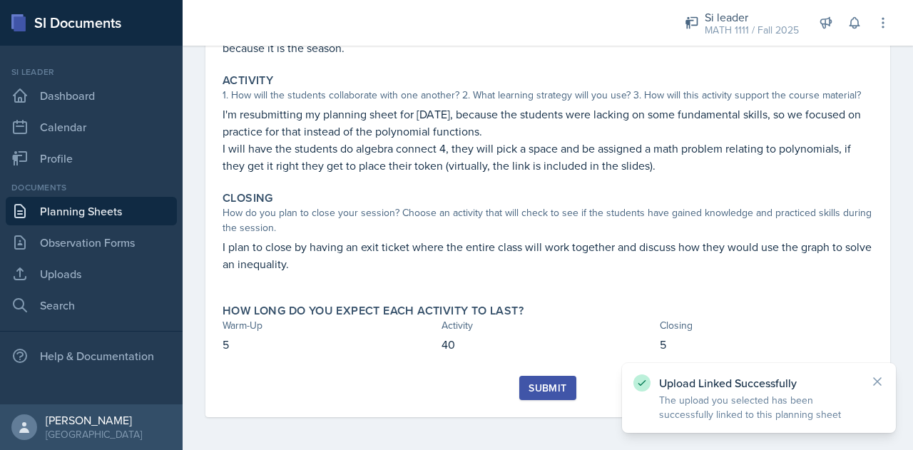
click at [558, 390] on div "Submit" at bounding box center [547, 387] width 38 height 11
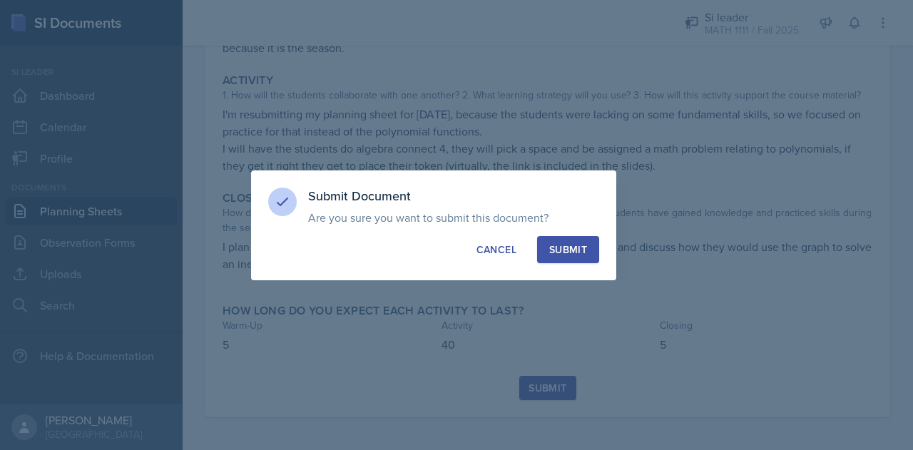
click at [585, 260] on button "Submit" at bounding box center [568, 249] width 62 height 27
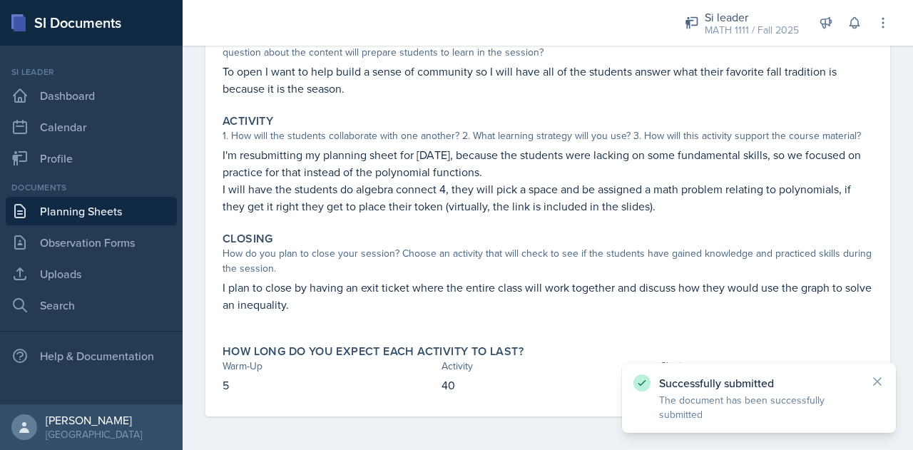
scroll to position [0, 0]
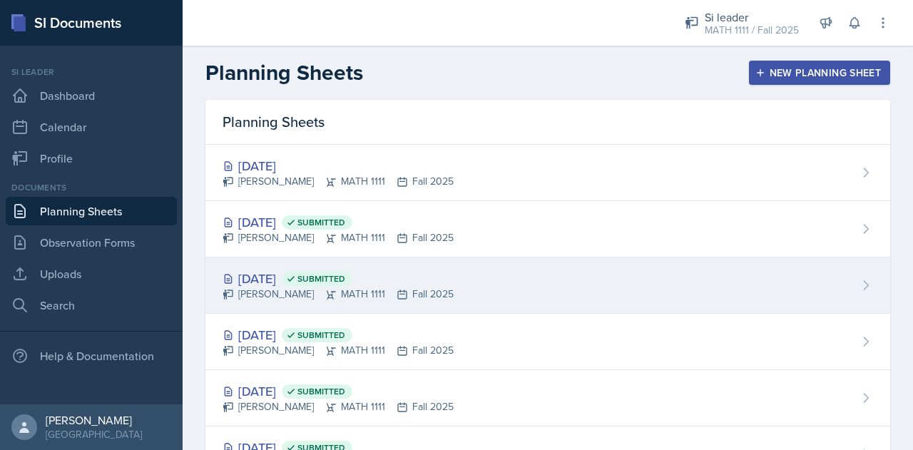
click at [324, 285] on div "Oct 2nd, 2025 Submitted" at bounding box center [337, 278] width 231 height 19
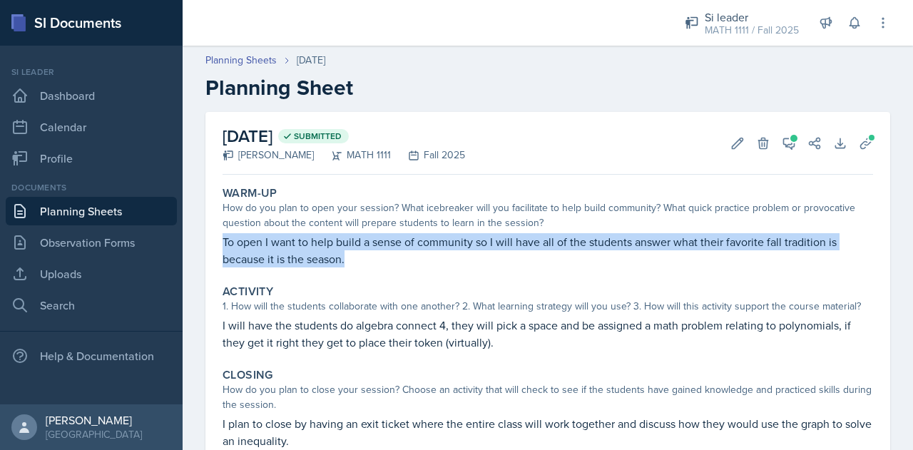
drag, startPoint x: 389, startPoint y: 262, endPoint x: 215, endPoint y: 240, distance: 175.4
click at [215, 240] on div "October 2nd, 2025 Submitted Anna Bintliff MATH 1111 Fall 2025 Edit Delete View …" at bounding box center [547, 325] width 684 height 426
copy p "To open I want to help build a sense of community so I will have all of the stu…"
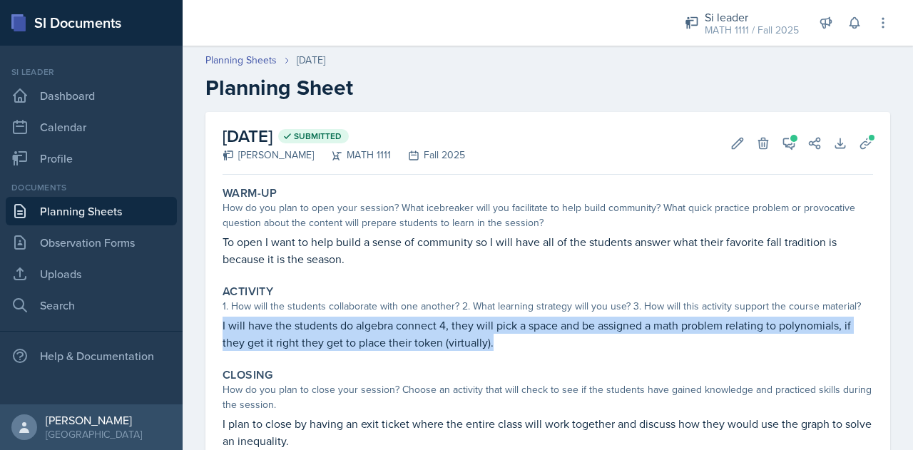
drag, startPoint x: 509, startPoint y: 349, endPoint x: 218, endPoint y: 331, distance: 291.4
click at [218, 331] on div "Activity 1. How will the students collaborate with one another? 2. What learnin…" at bounding box center [548, 318] width 662 height 78
copy p "I will have the students do algebra connect 4, they will pick a space and be as…"
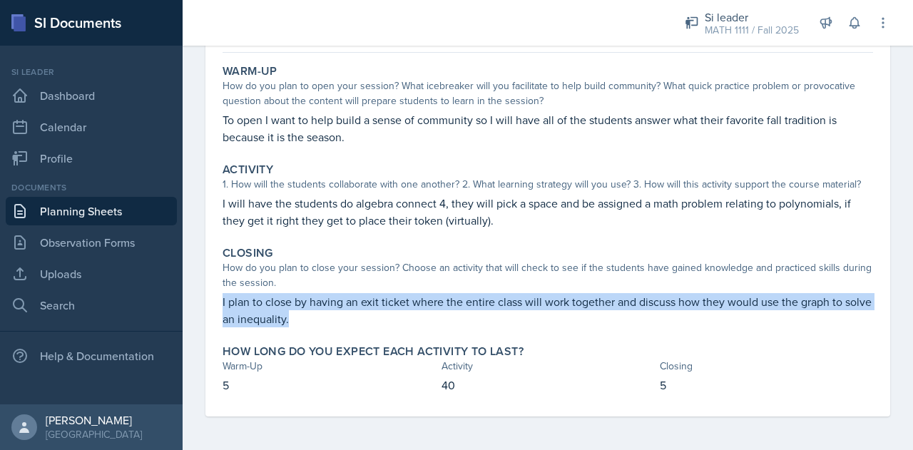
drag, startPoint x: 333, startPoint y: 312, endPoint x: 206, endPoint y: 302, distance: 127.3
click at [206, 302] on div "October 2nd, 2025 Submitted Anna Bintliff MATH 1111 Fall 2025 Edit Delete View …" at bounding box center [547, 203] width 684 height 426
copy p "I plan to close by having an exit ticket where the entire class will work toget…"
